Goal: Task Accomplishment & Management: Manage account settings

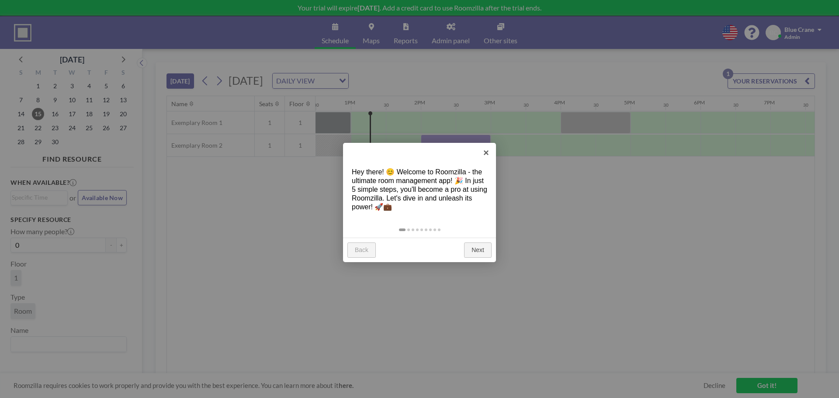
scroll to position [0, 874]
click at [488, 154] on link "×" at bounding box center [486, 153] width 20 height 20
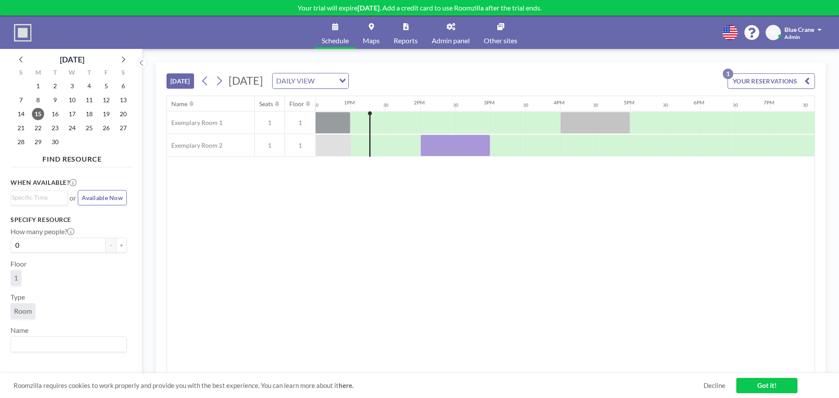
click at [823, 28] on div "BC Blue Crane Admin" at bounding box center [795, 32] width 59 height 15
drag, startPoint x: 812, startPoint y: 28, endPoint x: 805, endPoint y: 31, distance: 7.8
click at [809, 29] on span "Blue Crane" at bounding box center [800, 29] width 30 height 7
click at [784, 57] on link "Log out" at bounding box center [796, 59] width 78 height 17
